Goal: Navigation & Orientation: Find specific page/section

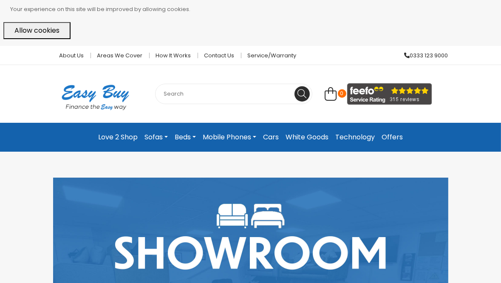
click at [352, 139] on link "Technology" at bounding box center [355, 137] width 46 height 15
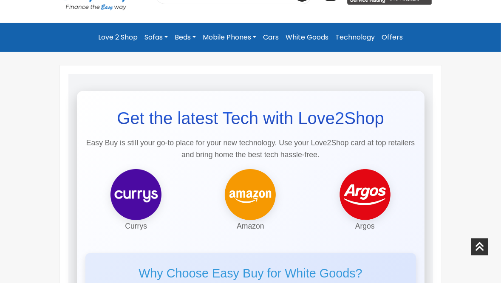
scroll to position [43, 0]
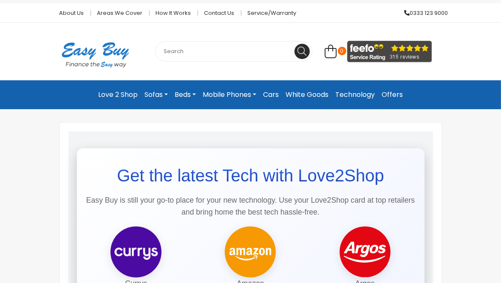
click at [394, 95] on link "Offers" at bounding box center [392, 94] width 28 height 15
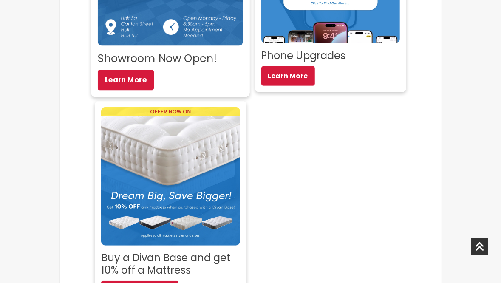
scroll to position [383, 0]
